Goal: Task Accomplishment & Management: Manage account settings

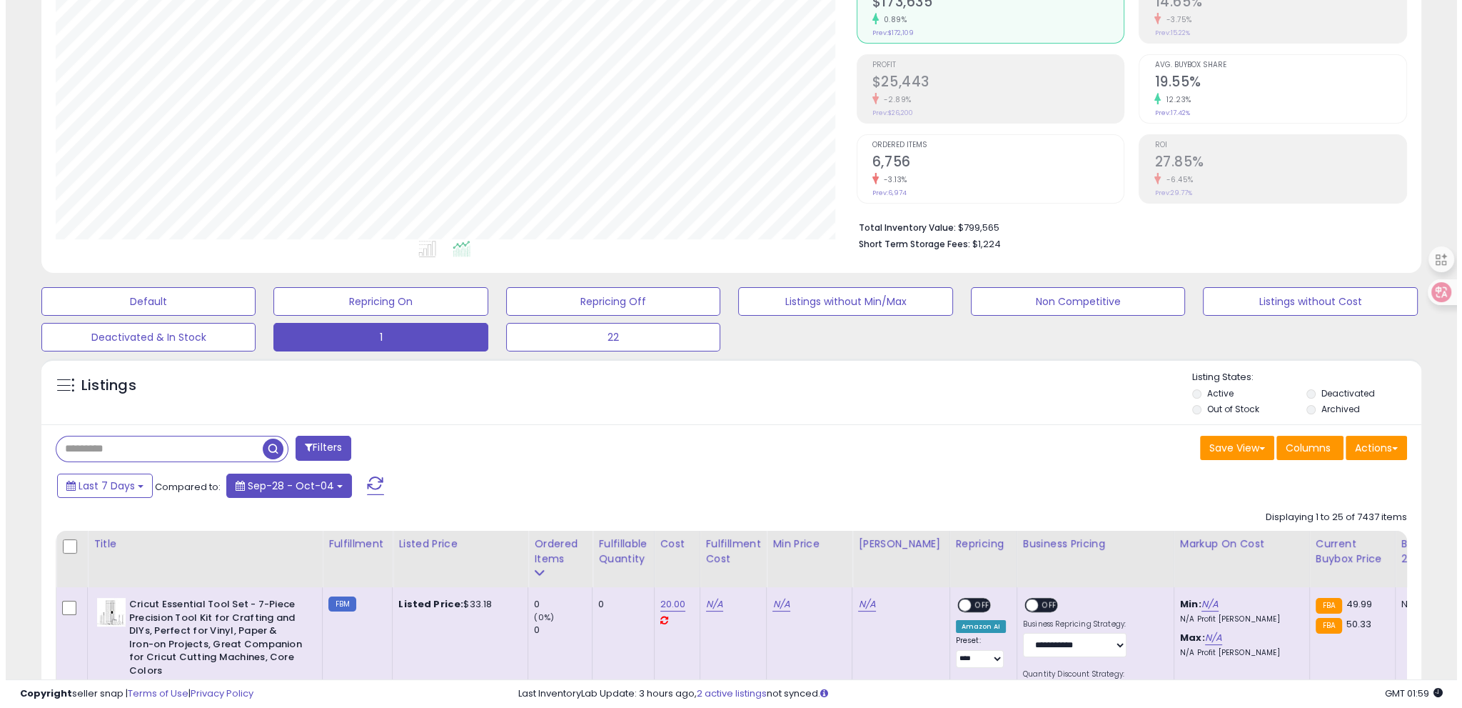
scroll to position [292, 800]
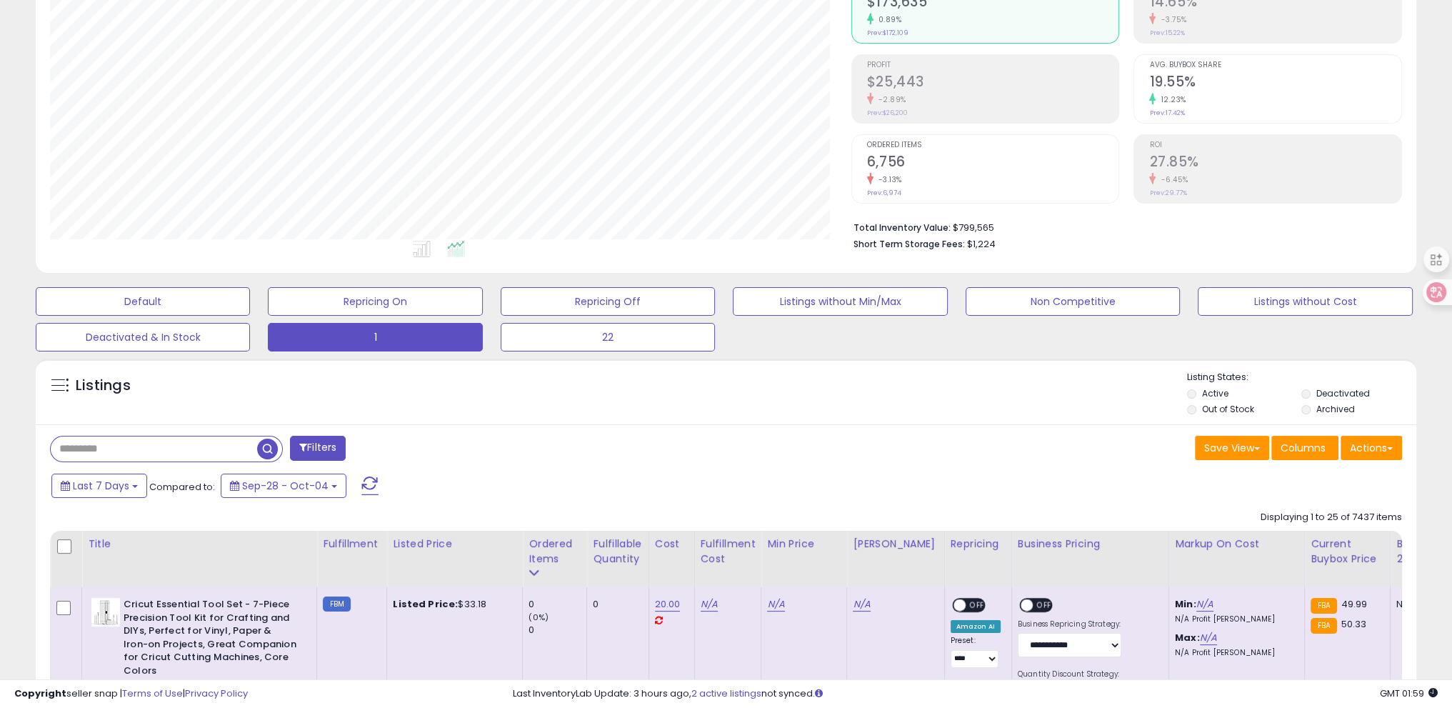
click at [362, 492] on span at bounding box center [369, 485] width 17 height 19
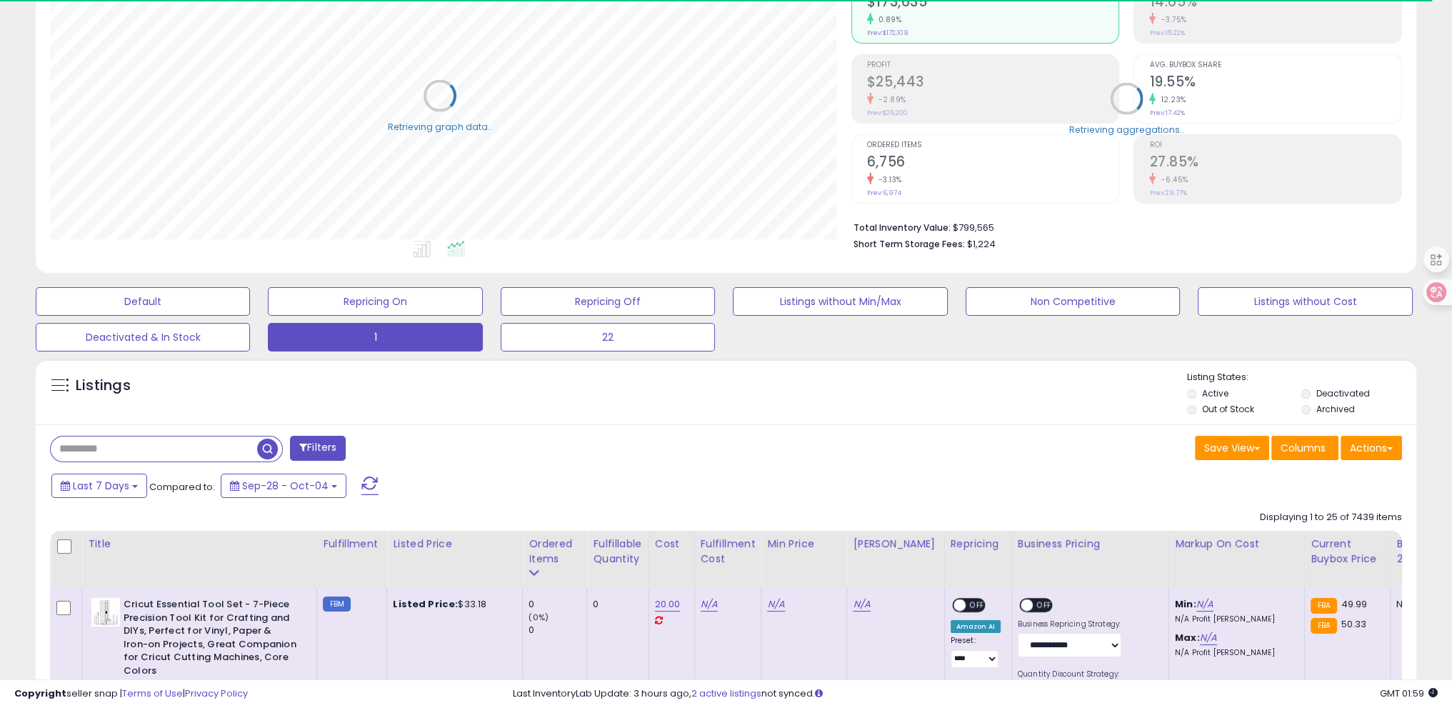
scroll to position [713732, 713224]
click at [556, 562] on div "Ordered Items" at bounding box center [554, 551] width 52 height 30
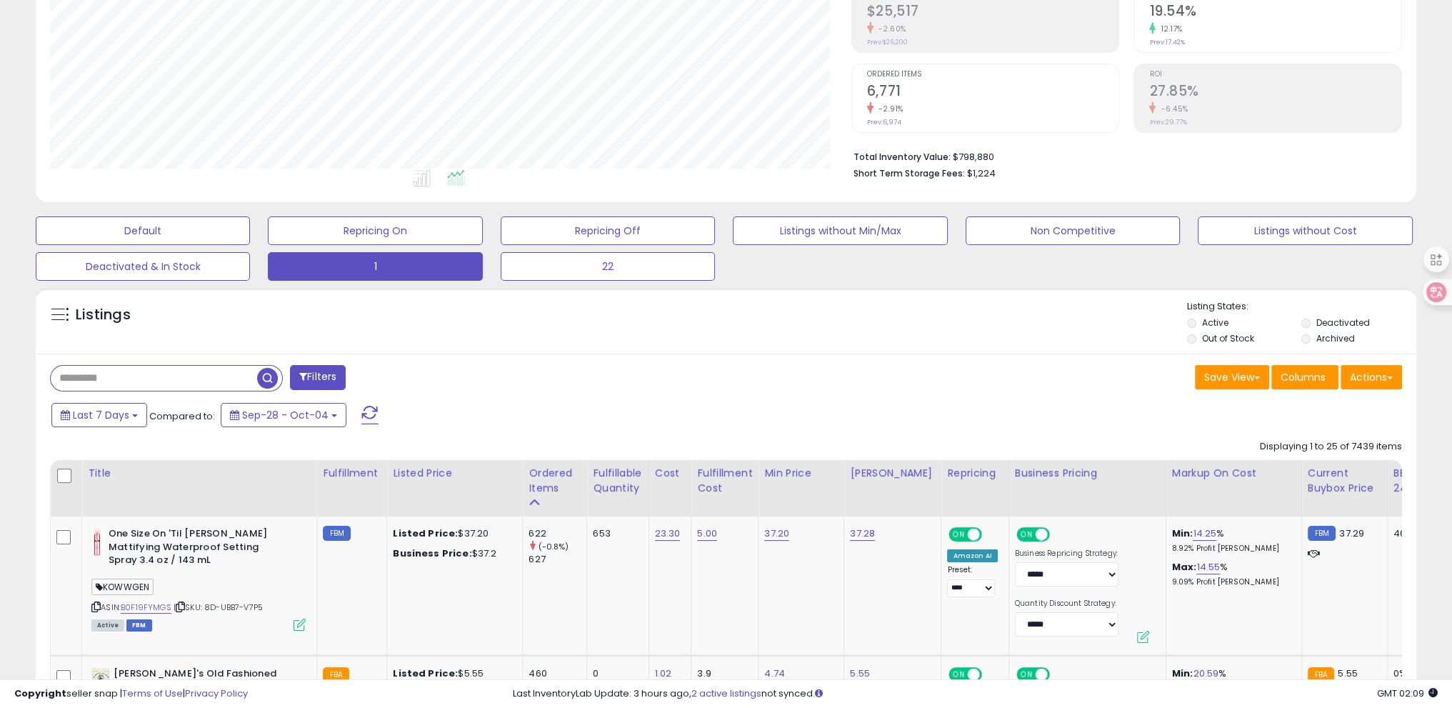
scroll to position [377, 0]
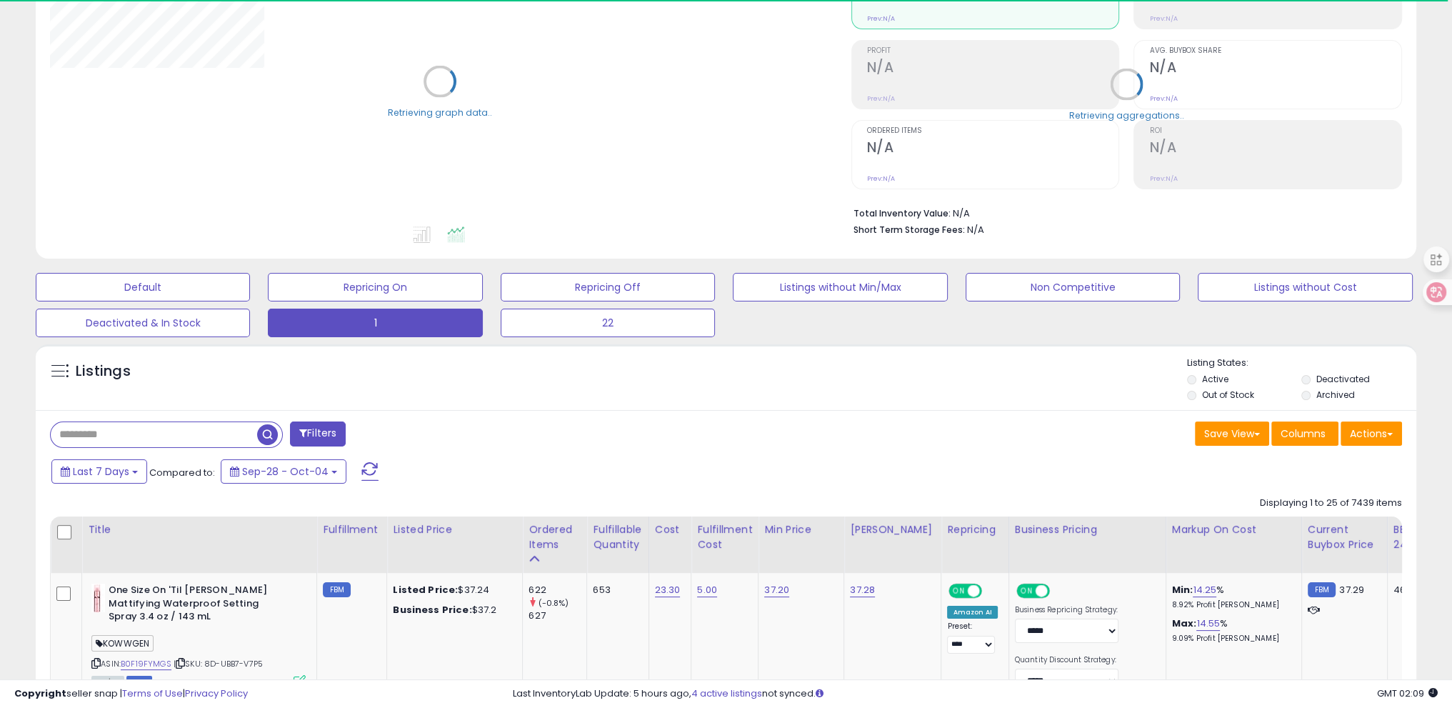
scroll to position [391, 0]
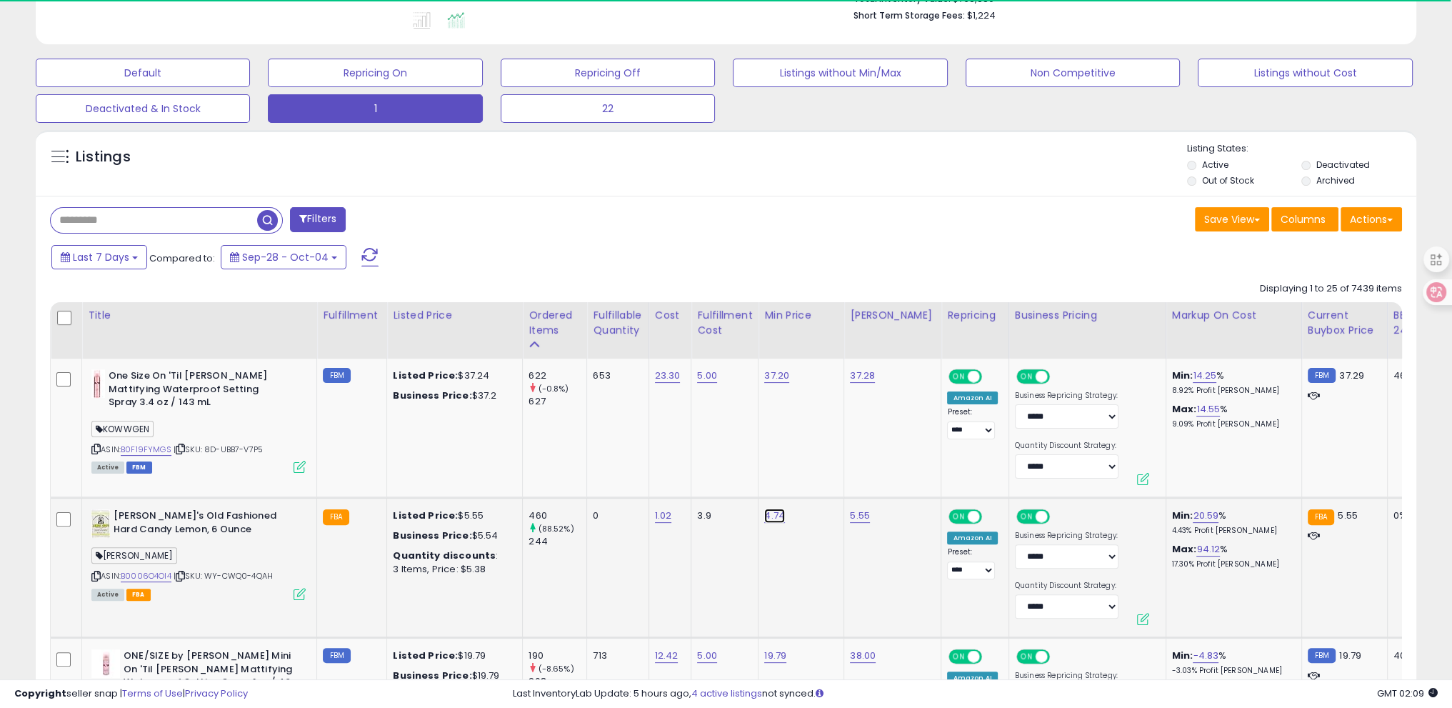
click at [765, 515] on link "4.74" at bounding box center [774, 515] width 21 height 14
drag, startPoint x: 701, startPoint y: 483, endPoint x: 651, endPoint y: 484, distance: 50.0
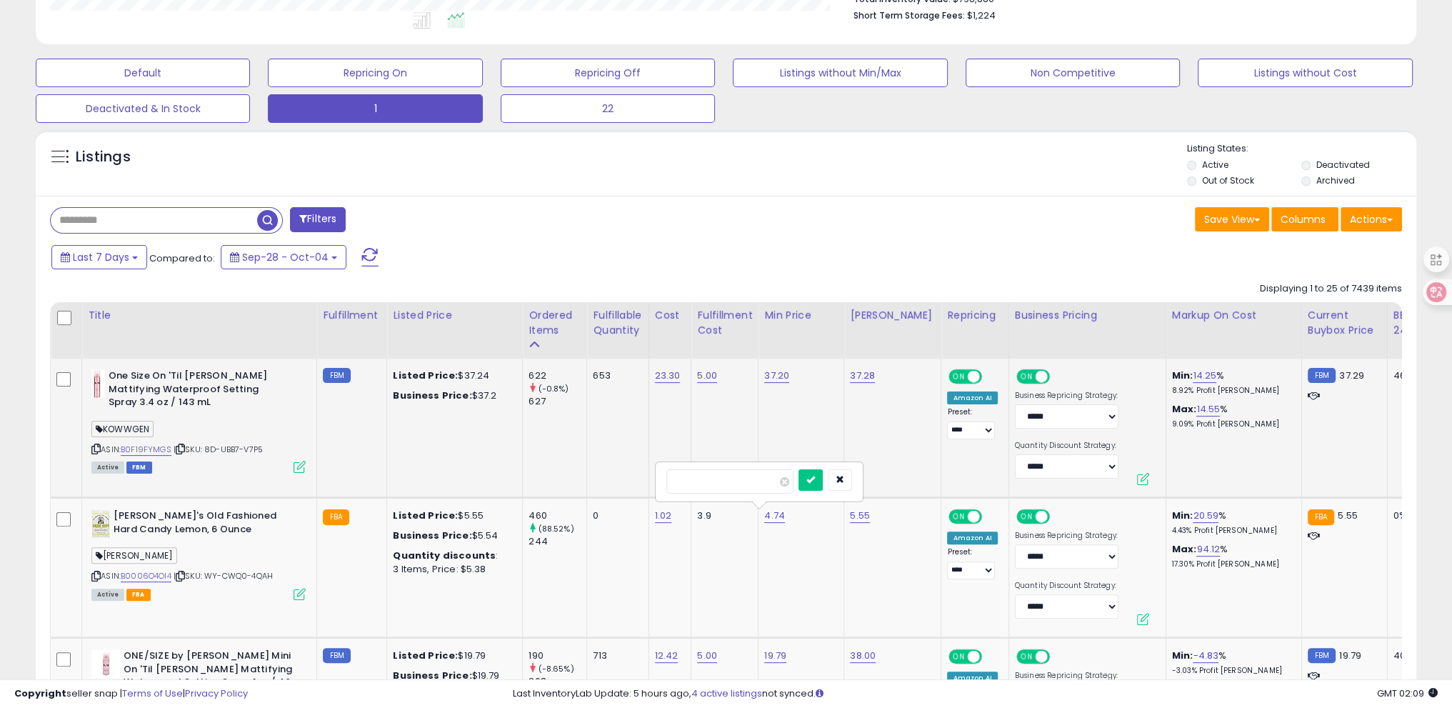
scroll to position [292, 800]
type input "***"
click at [823, 479] on button "submit" at bounding box center [810, 479] width 24 height 21
click at [91, 572] on icon at bounding box center [95, 576] width 9 height 8
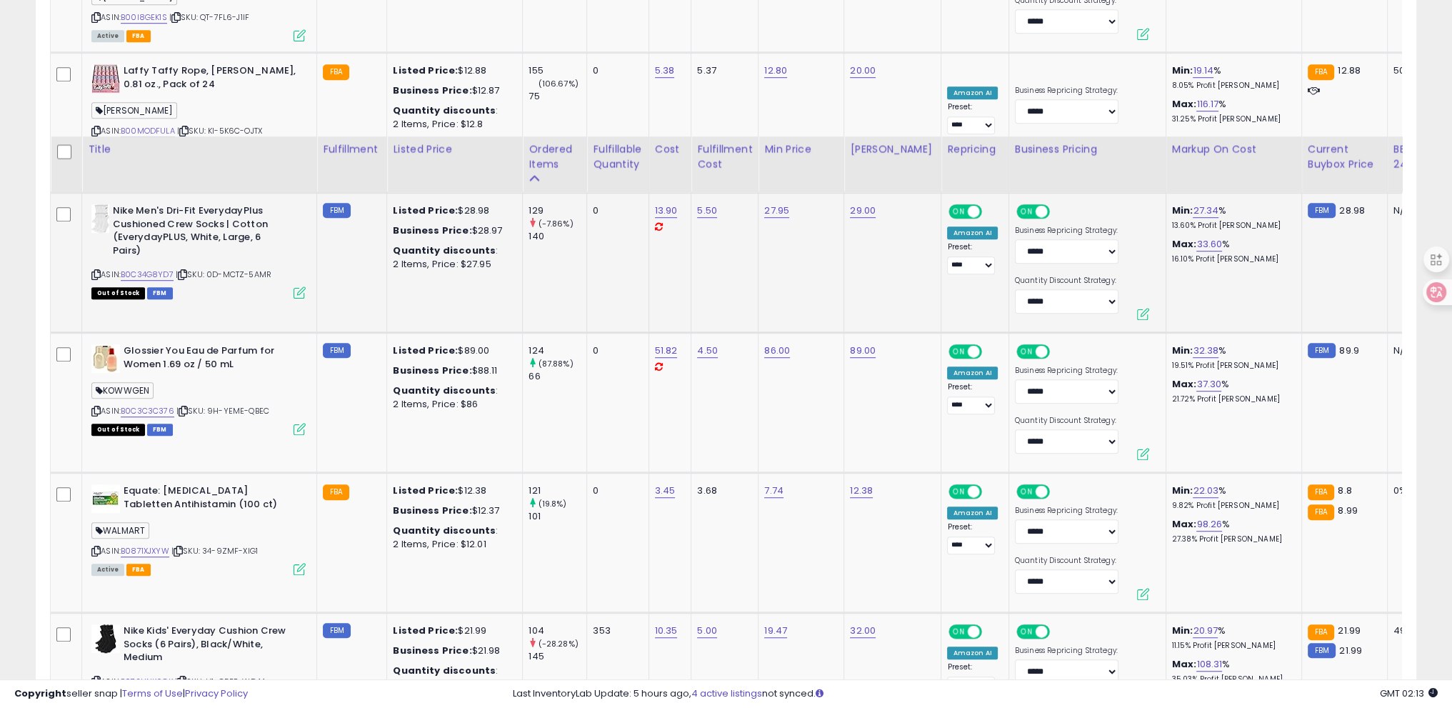
scroll to position [1391, 0]
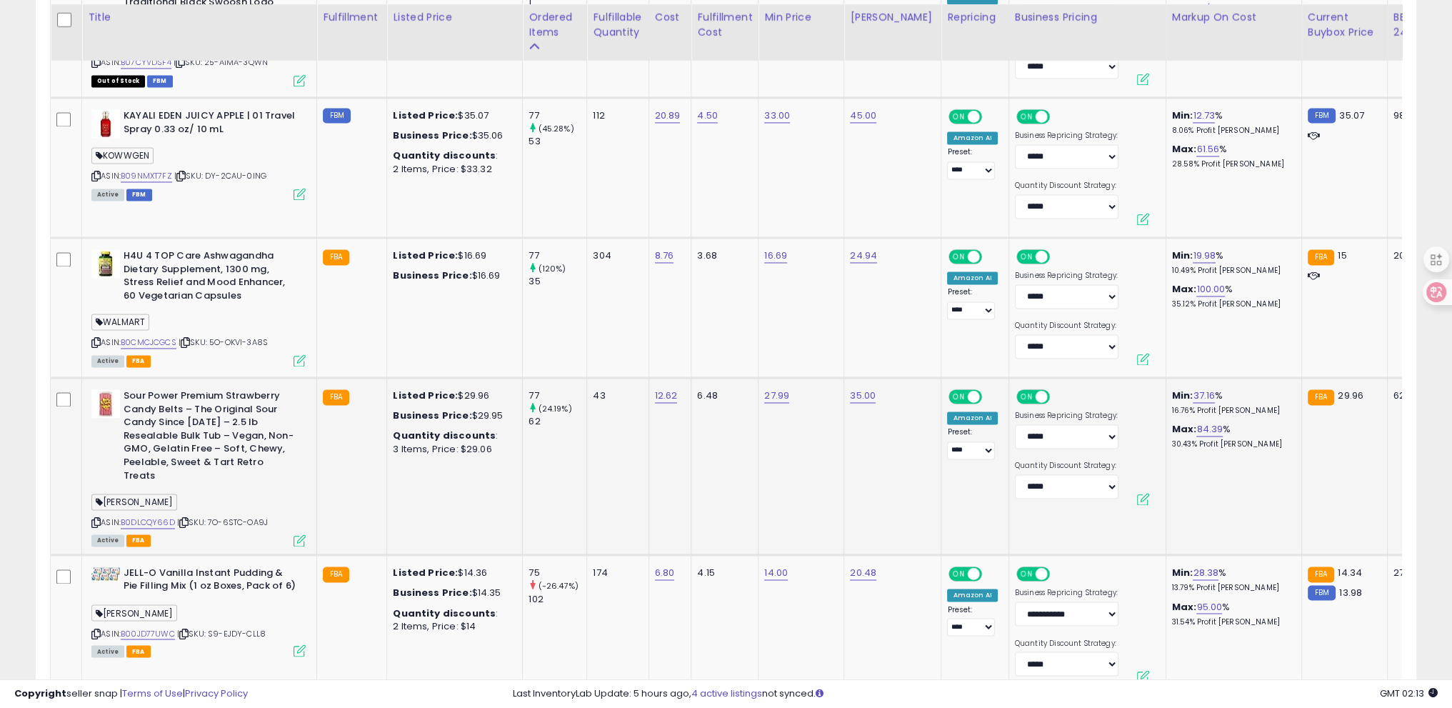
scroll to position [3033, 0]
